Goal: Information Seeking & Learning: Learn about a topic

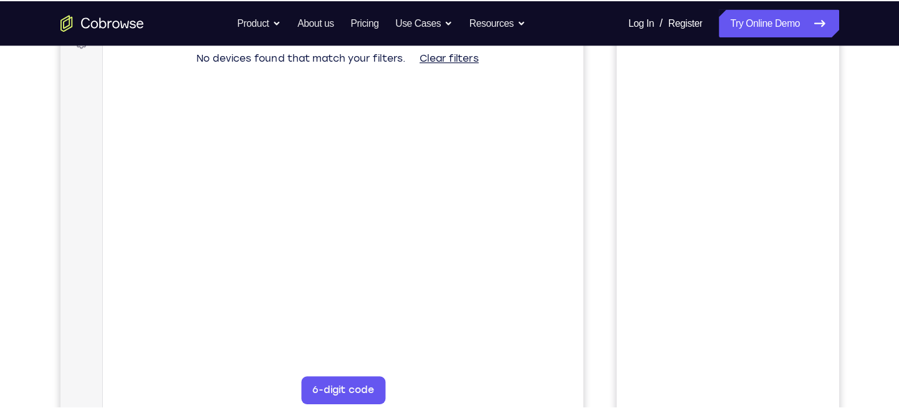
scroll to position [201, 0]
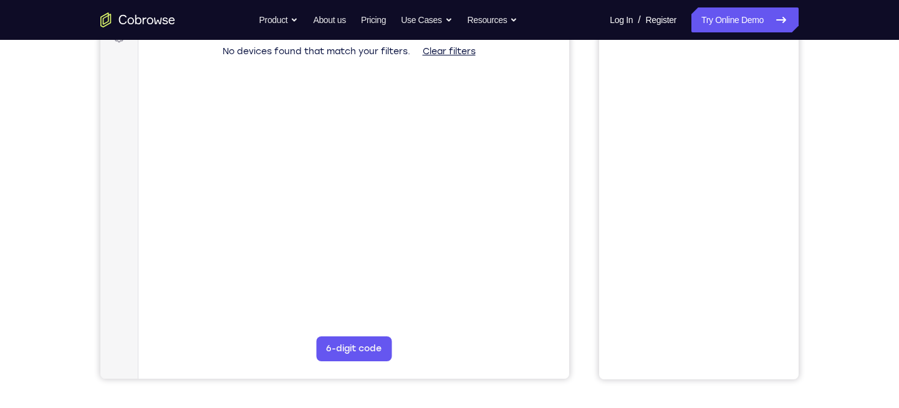
drag, startPoint x: 760, startPoint y: 1, endPoint x: 582, endPoint y: 123, distance: 216.0
click at [582, 123] on div "Your Support Agent Your Customer Web iOS Android" at bounding box center [449, 149] width 698 height 460
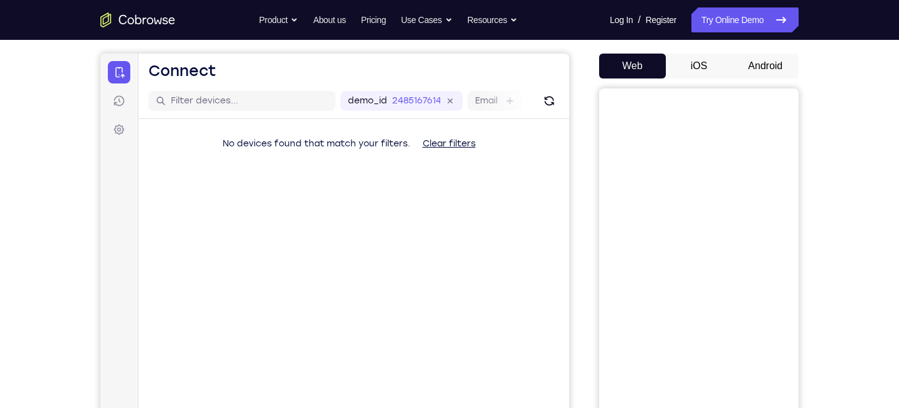
scroll to position [108, 0]
click at [756, 64] on button "Android" at bounding box center [765, 66] width 67 height 25
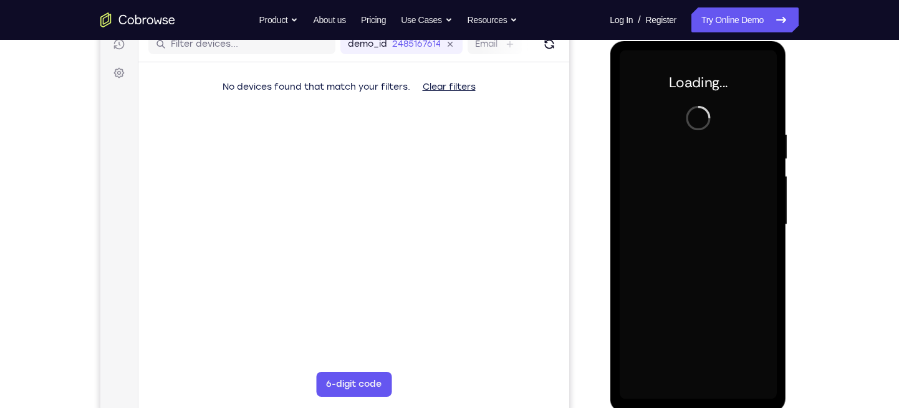
scroll to position [0, 0]
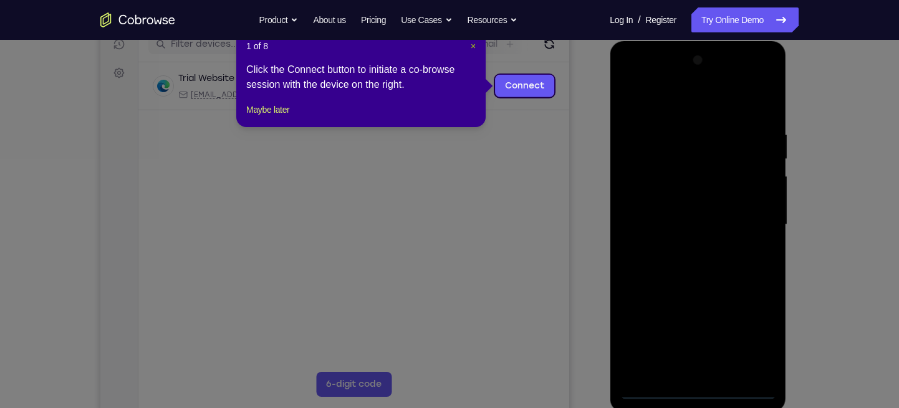
click at [470, 44] on span "×" at bounding box center [472, 46] width 5 height 10
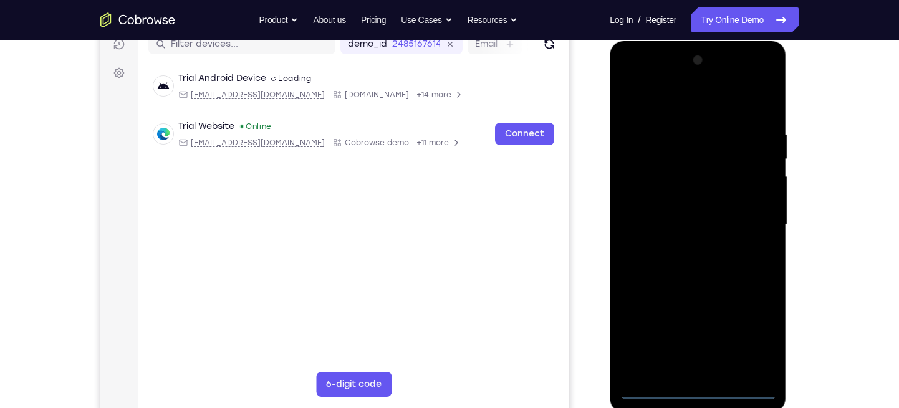
click at [697, 363] on div at bounding box center [697, 224] width 157 height 349
click at [755, 342] on div at bounding box center [697, 224] width 157 height 349
click at [629, 79] on div at bounding box center [697, 224] width 157 height 349
click at [749, 221] on div at bounding box center [697, 224] width 157 height 349
click at [684, 253] on div at bounding box center [697, 224] width 157 height 349
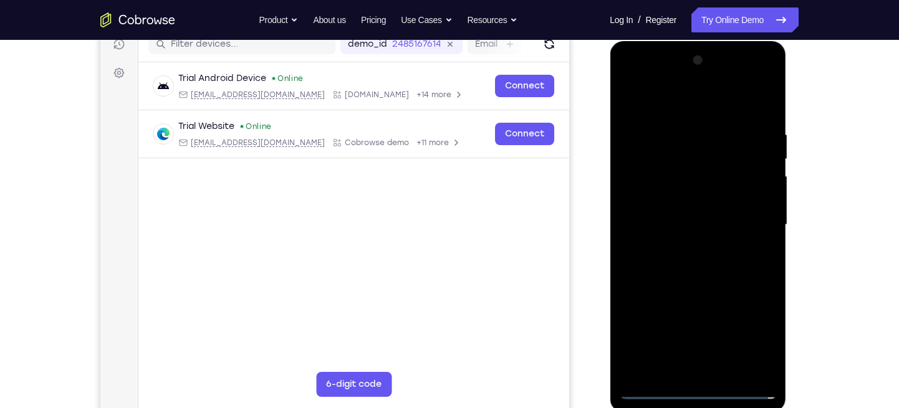
click at [658, 196] on div at bounding box center [697, 224] width 157 height 349
click at [641, 209] on div at bounding box center [697, 224] width 157 height 349
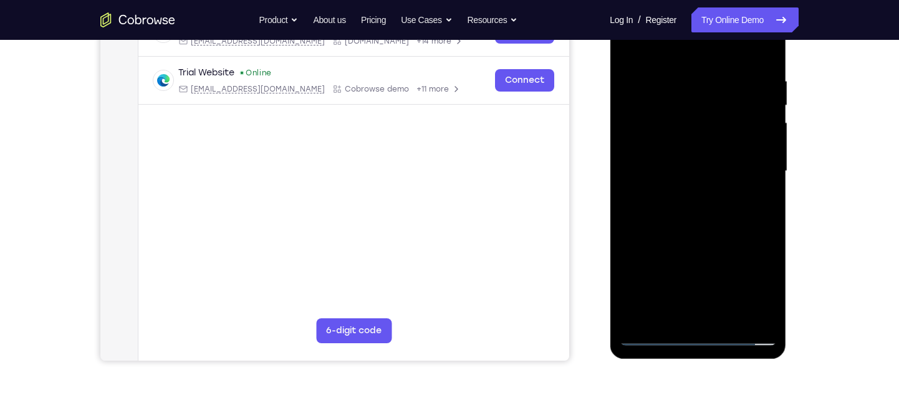
scroll to position [220, 0]
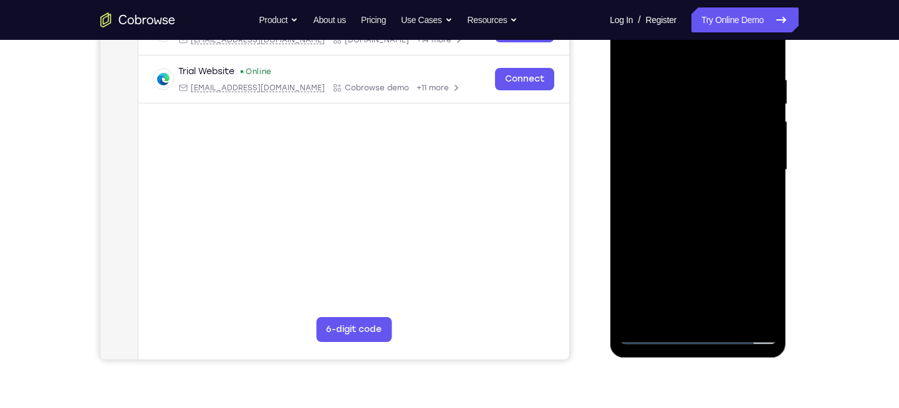
click at [730, 305] on div at bounding box center [697, 170] width 157 height 349
click at [686, 231] on div at bounding box center [697, 170] width 157 height 349
click at [686, 246] on div at bounding box center [697, 170] width 157 height 349
click at [721, 222] on div at bounding box center [697, 170] width 157 height 349
click at [717, 250] on div at bounding box center [697, 170] width 157 height 349
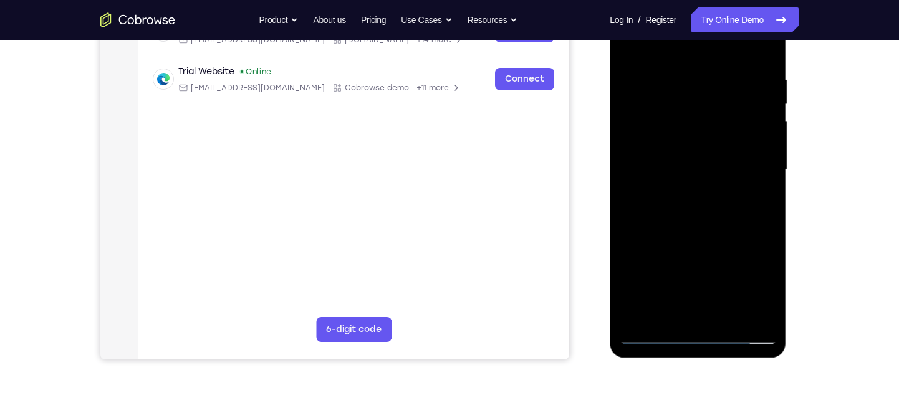
click at [735, 307] on div at bounding box center [697, 170] width 157 height 349
click at [738, 287] on div at bounding box center [697, 170] width 157 height 349
click at [740, 201] on div at bounding box center [697, 170] width 157 height 349
click at [735, 275] on div at bounding box center [697, 170] width 157 height 349
click at [656, 276] on div at bounding box center [697, 170] width 157 height 349
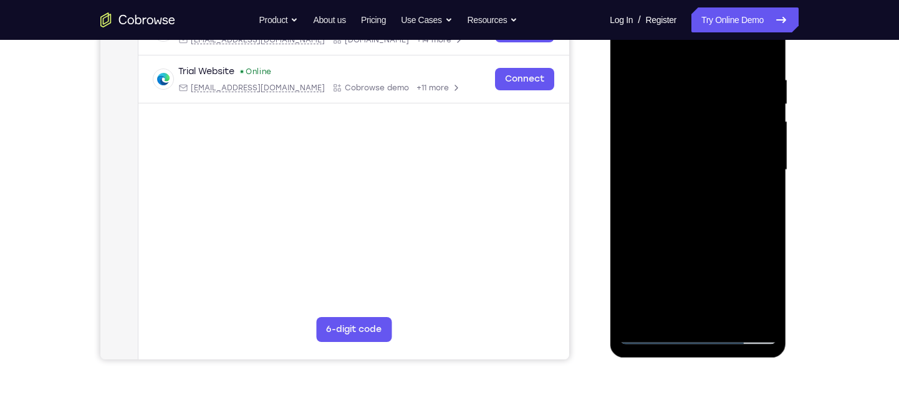
click at [702, 194] on div at bounding box center [697, 170] width 157 height 349
click at [733, 303] on div at bounding box center [697, 170] width 157 height 349
click at [697, 277] on div at bounding box center [697, 170] width 157 height 349
click at [680, 293] on div at bounding box center [697, 170] width 157 height 349
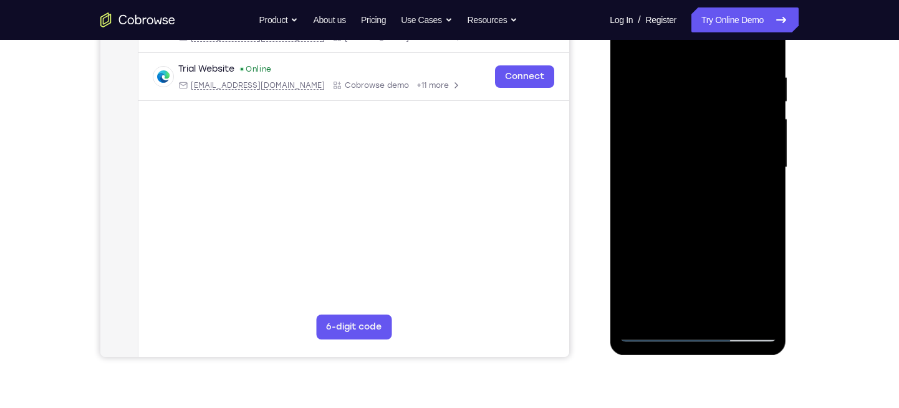
click at [649, 291] on div at bounding box center [697, 167] width 157 height 349
drag, startPoint x: 649, startPoint y: 291, endPoint x: 656, endPoint y: 229, distance: 62.1
click at [656, 229] on div at bounding box center [697, 167] width 157 height 349
click at [669, 293] on div at bounding box center [697, 167] width 157 height 349
click at [670, 241] on div at bounding box center [697, 167] width 157 height 349
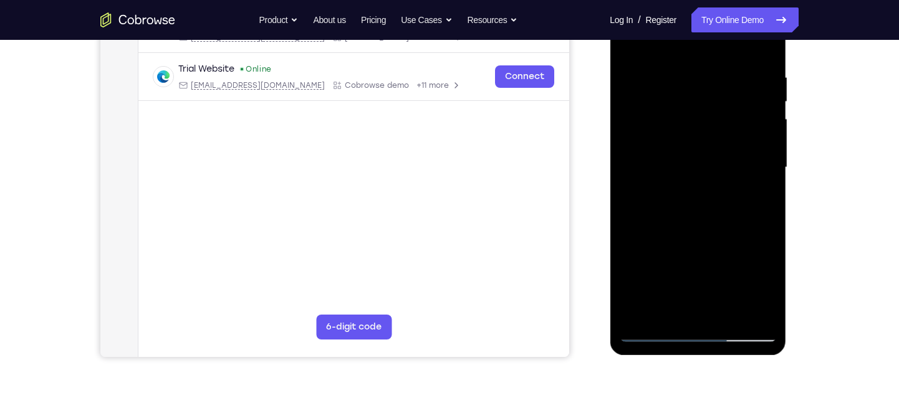
click at [670, 241] on div at bounding box center [697, 167] width 157 height 349
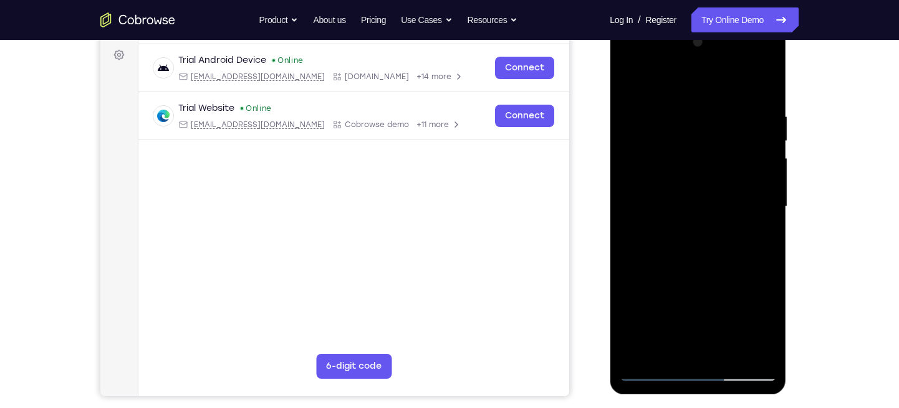
scroll to position [179, 0]
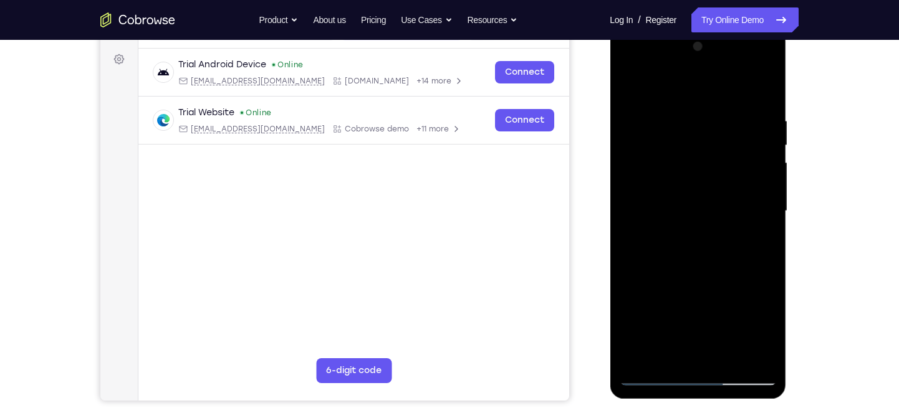
click at [623, 65] on div at bounding box center [697, 211] width 157 height 349
click at [756, 210] on div at bounding box center [697, 211] width 157 height 349
click at [680, 233] on div at bounding box center [697, 211] width 157 height 349
click at [672, 184] on div at bounding box center [697, 211] width 157 height 349
click at [679, 168] on div at bounding box center [697, 211] width 157 height 349
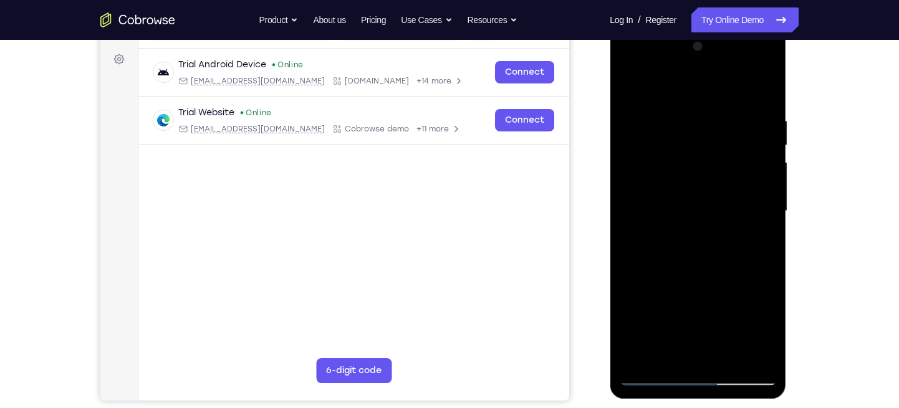
click at [666, 202] on div at bounding box center [697, 211] width 157 height 349
click at [653, 194] on div at bounding box center [697, 211] width 157 height 349
click at [647, 318] on div at bounding box center [697, 211] width 157 height 349
click at [647, 332] on div at bounding box center [697, 211] width 157 height 349
click at [753, 81] on div at bounding box center [697, 211] width 157 height 349
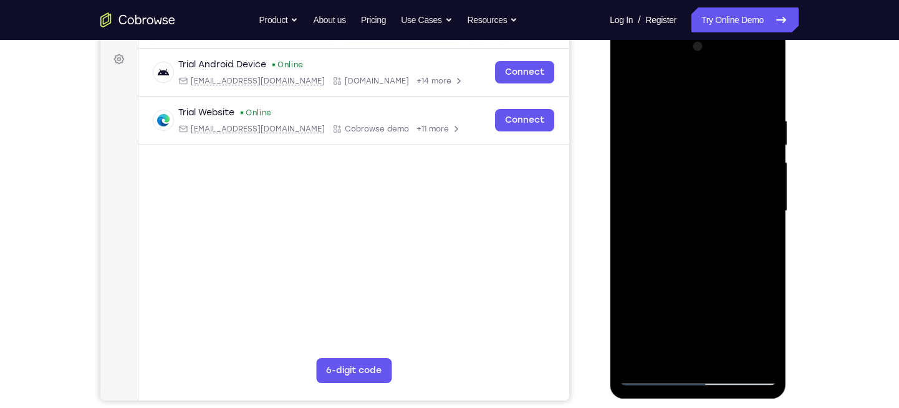
click at [624, 64] on div at bounding box center [697, 211] width 157 height 349
click at [649, 172] on div at bounding box center [697, 211] width 157 height 349
click at [685, 231] on div at bounding box center [697, 211] width 157 height 349
click at [677, 183] on div at bounding box center [697, 211] width 157 height 349
click at [669, 320] on div at bounding box center [697, 211] width 157 height 349
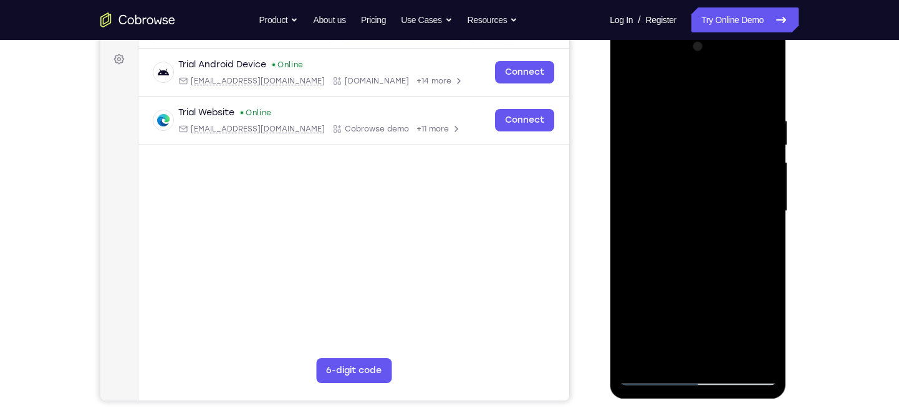
click at [655, 205] on div at bounding box center [697, 211] width 157 height 349
click at [743, 272] on div at bounding box center [697, 211] width 157 height 349
click at [697, 317] on div at bounding box center [697, 211] width 157 height 349
click at [735, 279] on div at bounding box center [697, 211] width 157 height 349
click at [698, 272] on div at bounding box center [697, 211] width 157 height 349
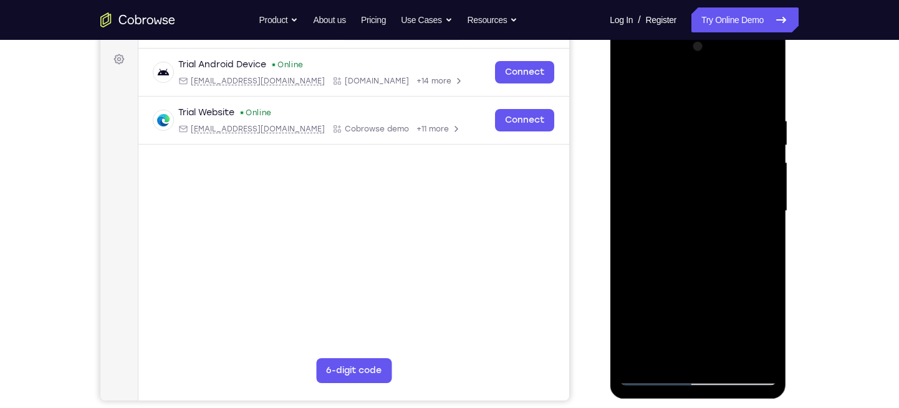
drag, startPoint x: 631, startPoint y: 254, endPoint x: 632, endPoint y: 217, distance: 36.8
click at [632, 217] on div at bounding box center [697, 211] width 157 height 349
click at [631, 224] on div at bounding box center [697, 211] width 157 height 349
click at [741, 247] on div at bounding box center [697, 211] width 157 height 349
click at [737, 316] on div at bounding box center [697, 211] width 157 height 349
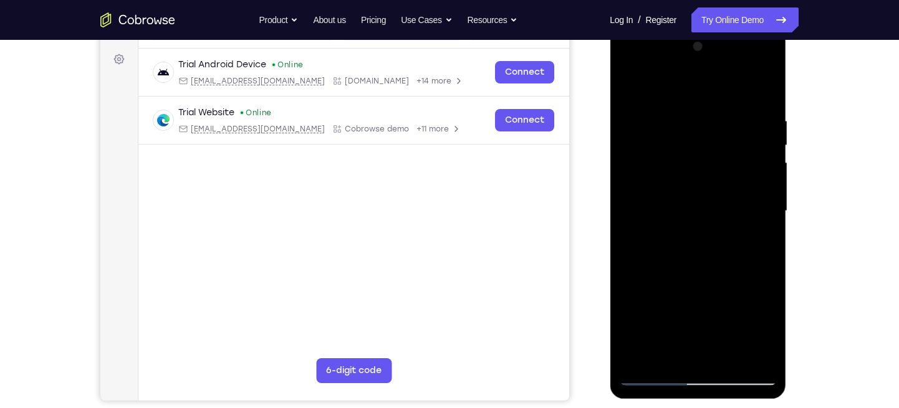
click at [683, 289] on div at bounding box center [697, 211] width 157 height 349
click at [626, 62] on div at bounding box center [697, 211] width 157 height 349
click at [652, 170] on div at bounding box center [697, 211] width 157 height 349
click at [684, 232] on div at bounding box center [697, 211] width 157 height 349
click at [674, 188] on div at bounding box center [697, 211] width 157 height 349
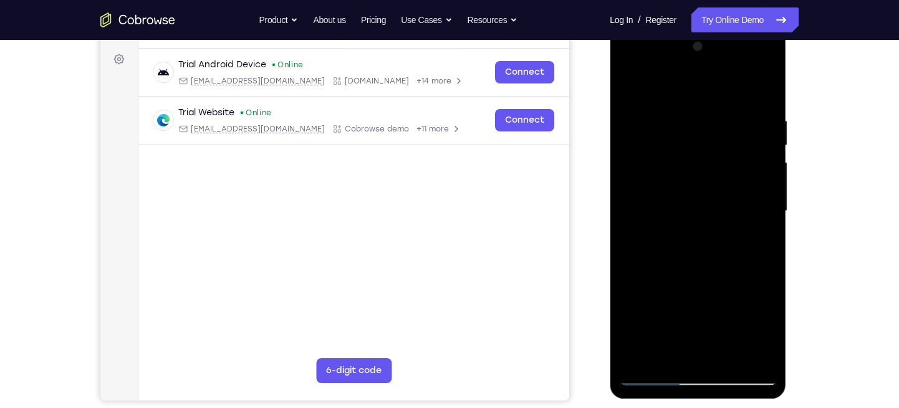
click at [685, 319] on div at bounding box center [697, 211] width 157 height 349
click at [688, 200] on div at bounding box center [697, 211] width 157 height 349
click at [623, 64] on div at bounding box center [697, 211] width 157 height 349
click at [644, 169] on div at bounding box center [697, 211] width 157 height 349
click at [680, 232] on div at bounding box center [697, 211] width 157 height 349
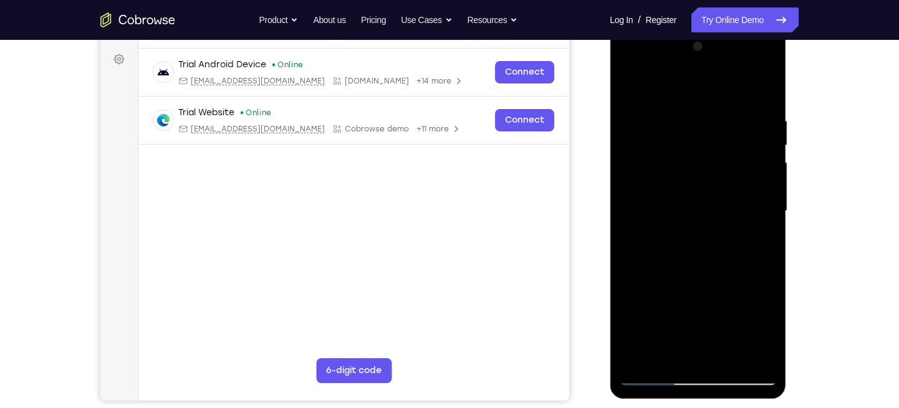
click at [666, 186] on div at bounding box center [697, 211] width 157 height 349
click at [665, 186] on div at bounding box center [697, 211] width 157 height 349
click at [665, 188] on div at bounding box center [697, 211] width 157 height 349
click at [671, 148] on div at bounding box center [697, 211] width 157 height 349
click at [679, 201] on div at bounding box center [697, 211] width 157 height 349
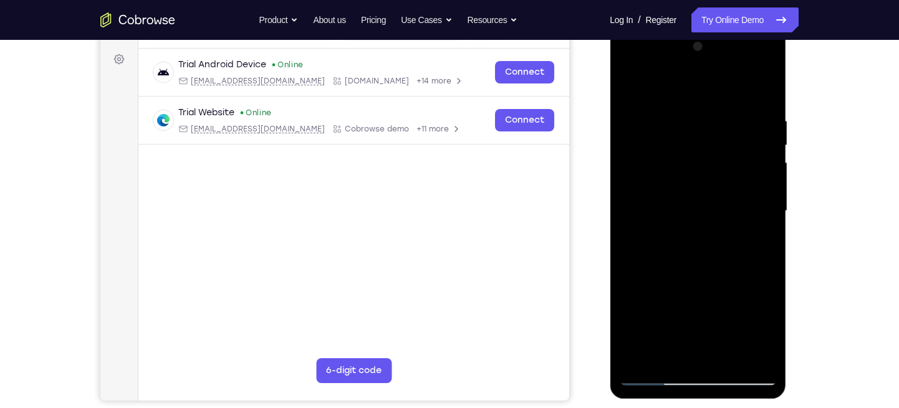
click at [647, 182] on div at bounding box center [697, 211] width 157 height 349
drag, startPoint x: 728, startPoint y: 267, endPoint x: 739, endPoint y: 297, distance: 31.1
click at [739, 297] on div at bounding box center [697, 211] width 157 height 349
click at [705, 290] on div at bounding box center [697, 211] width 157 height 349
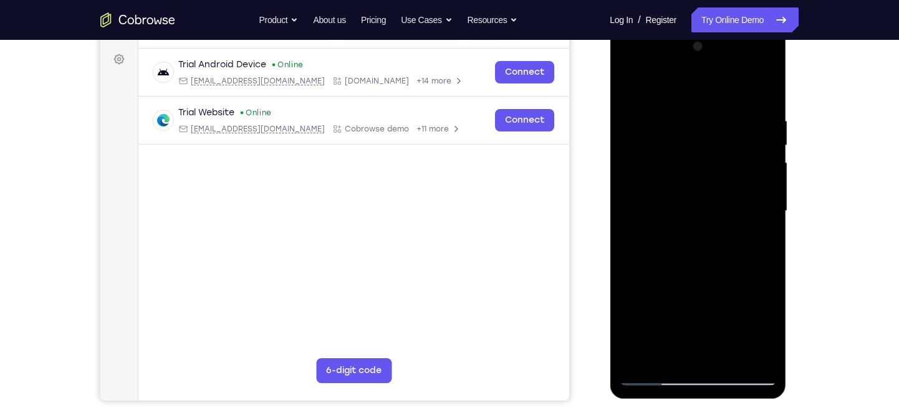
click at [674, 289] on div at bounding box center [697, 211] width 157 height 349
click at [654, 286] on div at bounding box center [697, 211] width 157 height 349
click at [684, 270] on div at bounding box center [697, 211] width 157 height 349
click at [719, 264] on div at bounding box center [697, 211] width 157 height 349
click at [742, 264] on div at bounding box center [697, 211] width 157 height 349
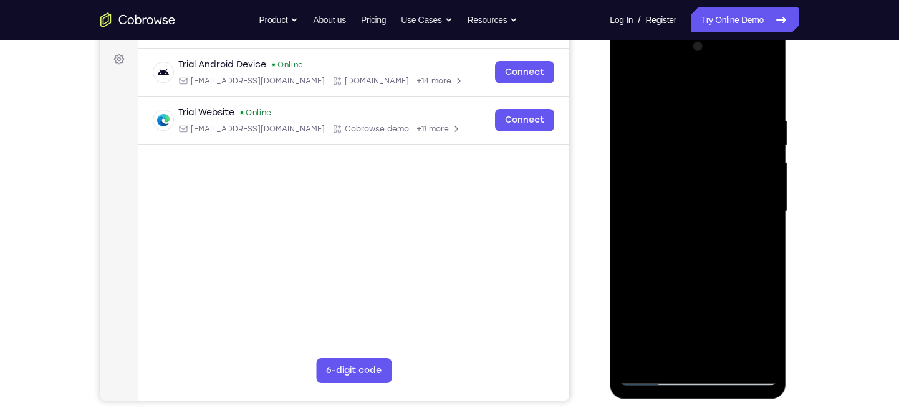
click at [704, 237] on div at bounding box center [697, 211] width 157 height 349
click at [737, 346] on div at bounding box center [697, 211] width 157 height 349
click at [666, 236] on div at bounding box center [697, 211] width 157 height 349
click at [704, 239] on div at bounding box center [697, 211] width 157 height 349
click at [689, 239] on div at bounding box center [697, 211] width 157 height 349
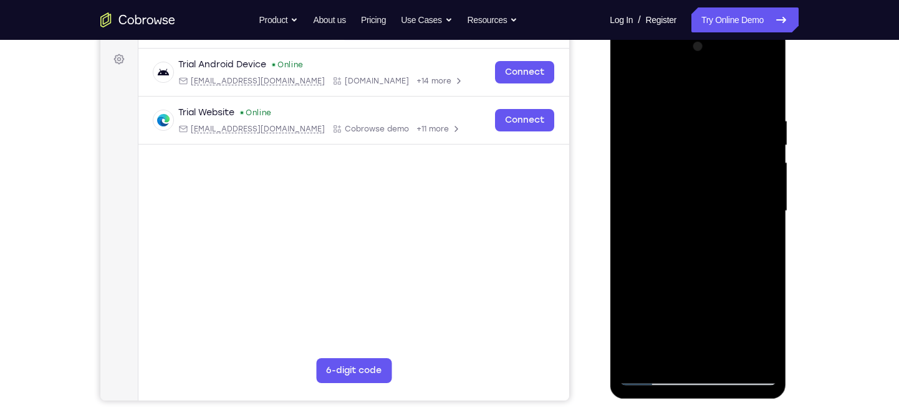
click at [654, 236] on div at bounding box center [697, 211] width 157 height 349
click at [695, 263] on div at bounding box center [697, 211] width 157 height 349
click at [715, 264] on div at bounding box center [697, 211] width 157 height 349
click at [722, 285] on div at bounding box center [697, 211] width 157 height 349
click at [683, 292] on div at bounding box center [697, 211] width 157 height 349
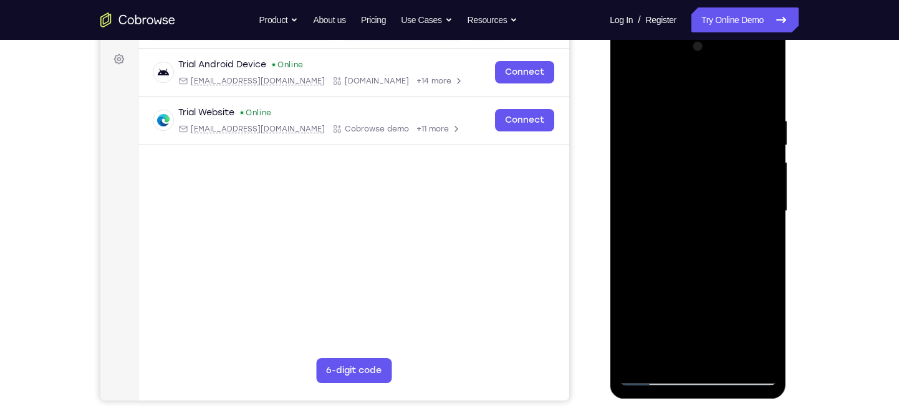
click at [688, 313] on div at bounding box center [697, 211] width 157 height 349
click at [711, 320] on div at bounding box center [697, 211] width 157 height 349
click at [740, 345] on div at bounding box center [697, 211] width 157 height 349
drag, startPoint x: 629, startPoint y: 226, endPoint x: 627, endPoint y: 250, distance: 24.4
click at [627, 250] on div at bounding box center [697, 211] width 157 height 349
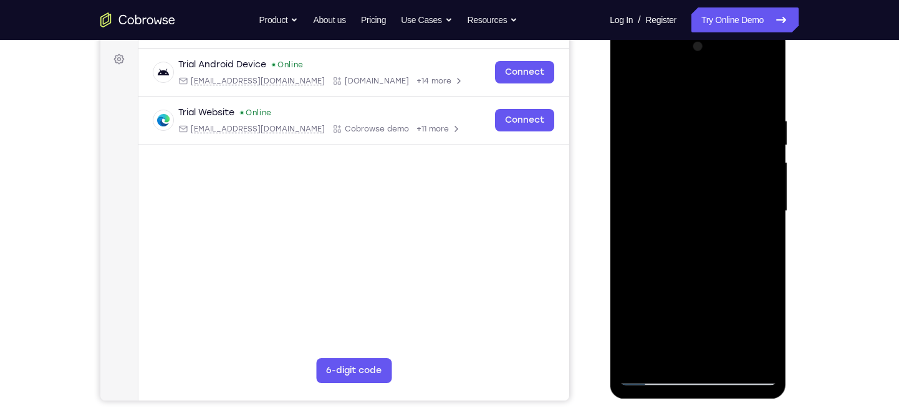
click at [658, 305] on div at bounding box center [697, 211] width 157 height 349
click at [730, 281] on div at bounding box center [697, 211] width 157 height 349
click at [737, 323] on div at bounding box center [697, 211] width 157 height 349
click at [727, 277] on div at bounding box center [697, 211] width 157 height 349
click at [742, 346] on div at bounding box center [697, 211] width 157 height 349
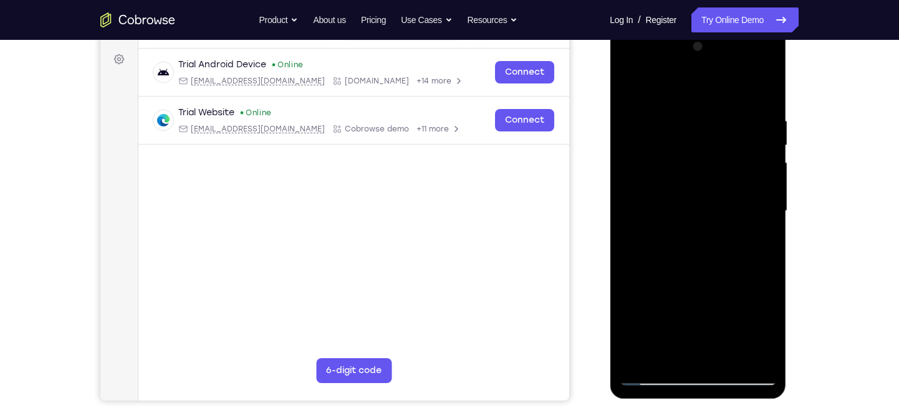
click at [713, 310] on div at bounding box center [697, 211] width 157 height 349
click at [704, 315] on div at bounding box center [697, 211] width 157 height 349
drag, startPoint x: 704, startPoint y: 315, endPoint x: 708, endPoint y: 262, distance: 53.1
click at [708, 262] on div at bounding box center [697, 211] width 157 height 349
click at [682, 337] on div at bounding box center [697, 211] width 157 height 349
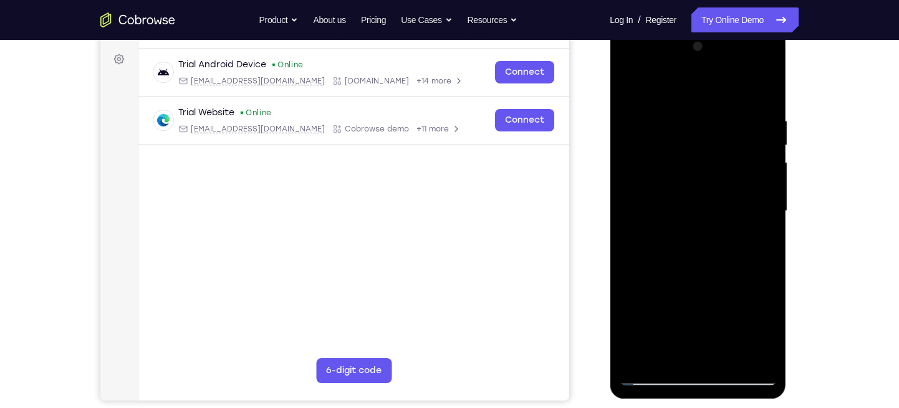
click at [682, 337] on div at bounding box center [697, 211] width 157 height 349
click at [664, 289] on div at bounding box center [697, 211] width 157 height 349
click at [685, 362] on div at bounding box center [697, 211] width 157 height 349
click at [682, 237] on div at bounding box center [697, 211] width 157 height 349
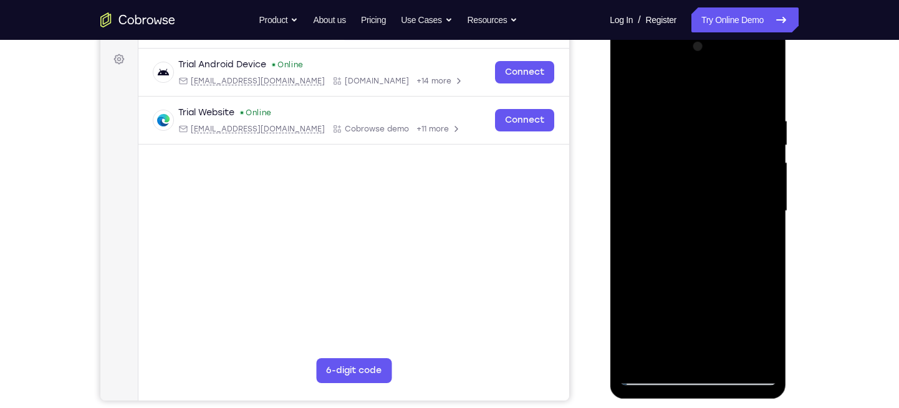
click at [669, 188] on div at bounding box center [697, 211] width 157 height 349
click at [661, 328] on div at bounding box center [697, 211] width 157 height 349
click at [652, 205] on div at bounding box center [697, 211] width 157 height 349
click at [698, 283] on div at bounding box center [697, 211] width 157 height 349
click at [740, 314] on div at bounding box center [697, 211] width 157 height 349
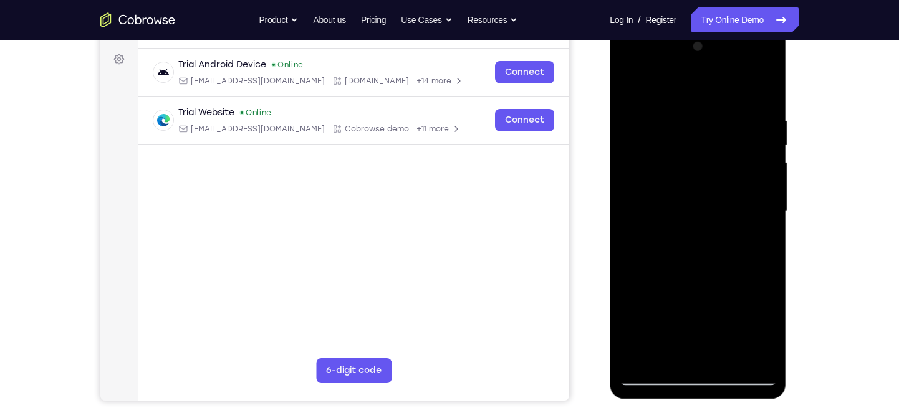
click at [699, 242] on div at bounding box center [697, 211] width 157 height 349
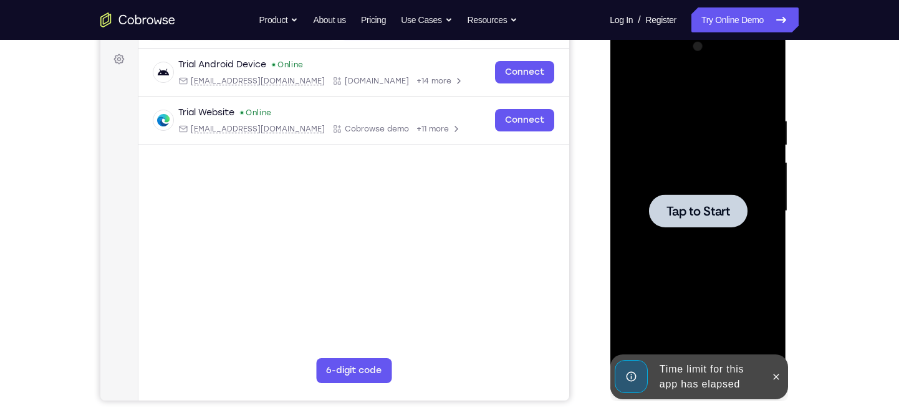
click at [700, 205] on span "Tap to Start" at bounding box center [697, 211] width 64 height 12
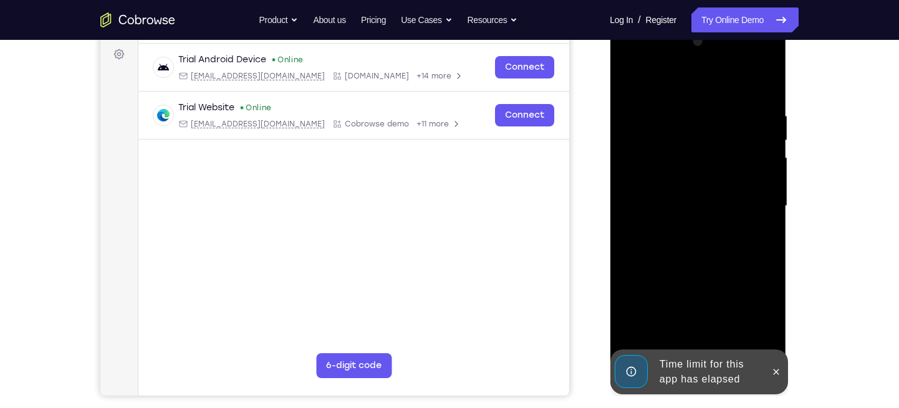
scroll to position [184, 0]
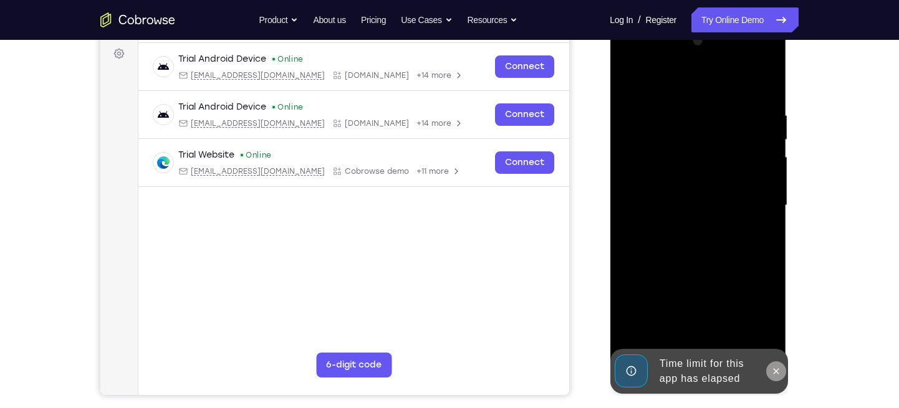
click at [774, 363] on icon at bounding box center [776, 371] width 6 height 6
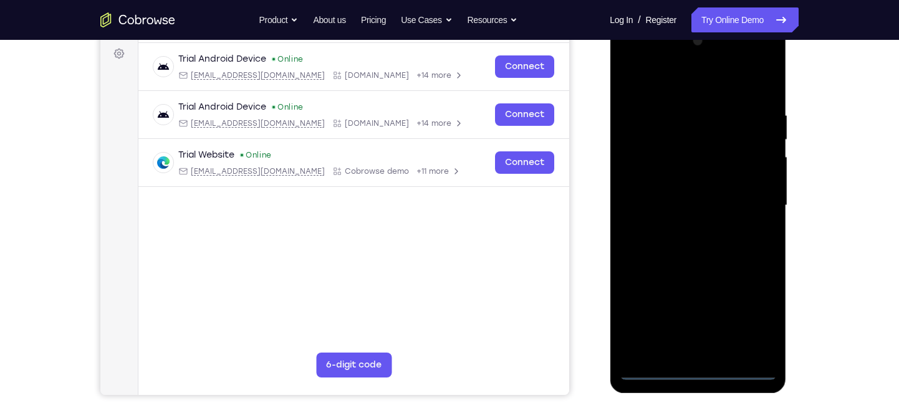
click at [694, 363] on div at bounding box center [697, 205] width 157 height 349
click at [752, 320] on div at bounding box center [697, 205] width 157 height 349
click at [725, 145] on div at bounding box center [697, 205] width 157 height 349
click at [632, 56] on div at bounding box center [697, 205] width 157 height 349
click at [652, 168] on div at bounding box center [697, 205] width 157 height 349
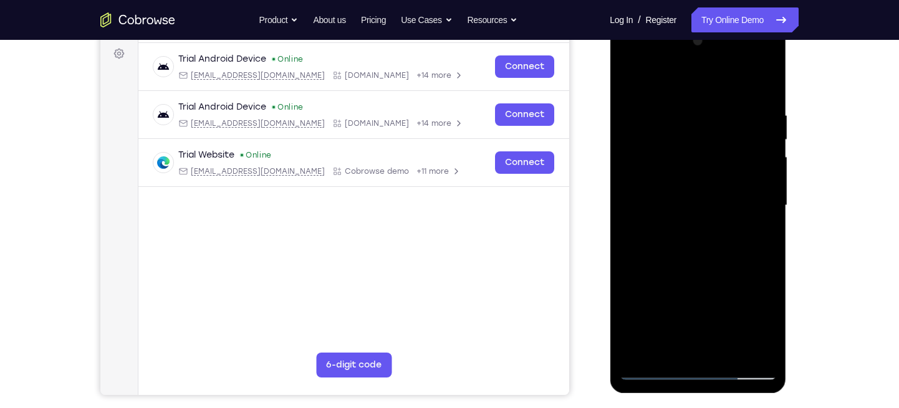
click at [652, 216] on div at bounding box center [697, 205] width 157 height 349
click at [665, 195] on div at bounding box center [697, 205] width 157 height 349
click at [666, 218] on div at bounding box center [697, 205] width 157 height 349
click at [716, 272] on div at bounding box center [697, 205] width 157 height 349
click at [760, 163] on div at bounding box center [697, 205] width 157 height 349
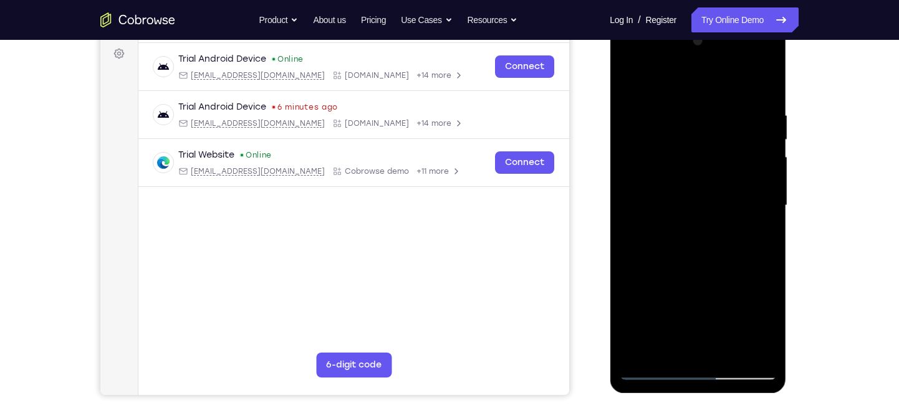
drag, startPoint x: 718, startPoint y: 259, endPoint x: 728, endPoint y: 190, distance: 69.3
click at [728, 190] on div at bounding box center [697, 205] width 157 height 349
click at [692, 341] on div at bounding box center [697, 205] width 157 height 349
click at [751, 80] on div at bounding box center [697, 205] width 157 height 349
click at [652, 189] on div at bounding box center [697, 205] width 157 height 349
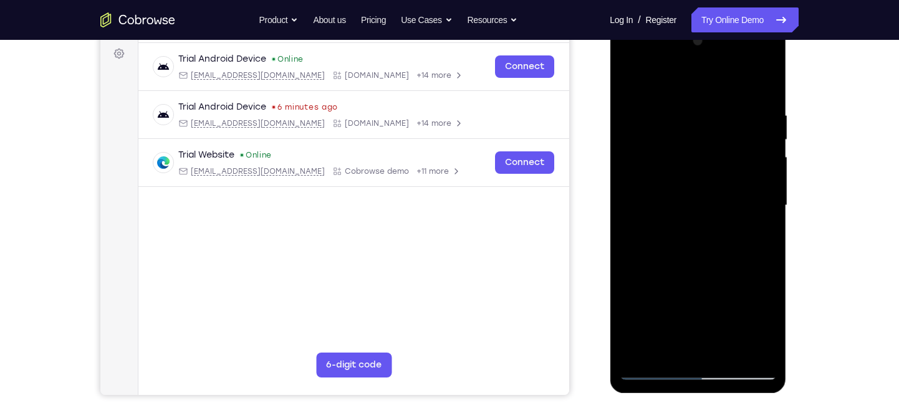
click at [658, 184] on div at bounding box center [697, 205] width 157 height 349
drag, startPoint x: 696, startPoint y: 184, endPoint x: 694, endPoint y: 150, distance: 33.7
click at [694, 150] on div at bounding box center [697, 205] width 157 height 349
click at [685, 233] on div at bounding box center [697, 205] width 157 height 349
click at [685, 210] on div at bounding box center [697, 205] width 157 height 349
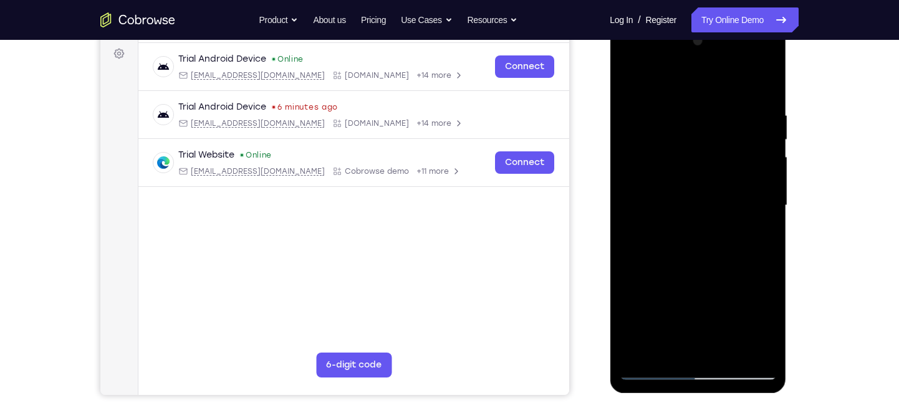
click at [685, 210] on div at bounding box center [697, 205] width 157 height 349
click at [684, 235] on div at bounding box center [697, 205] width 157 height 349
click at [739, 91] on div at bounding box center [697, 205] width 157 height 349
drag, startPoint x: 686, startPoint y: 231, endPoint x: 687, endPoint y: 214, distance: 16.2
click at [687, 214] on div at bounding box center [697, 205] width 157 height 349
